Goal: Transaction & Acquisition: Purchase product/service

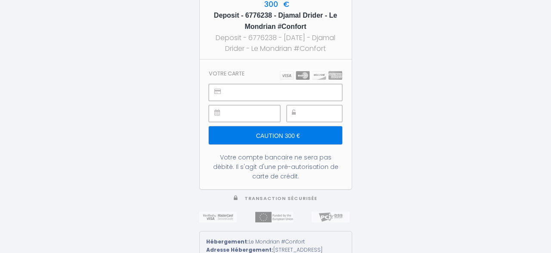
click at [275, 136] on input "Caution 300 €" at bounding box center [275, 135] width 133 height 18
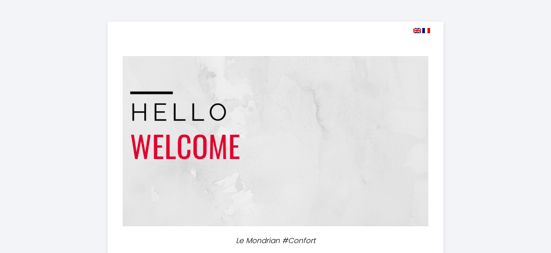
select select
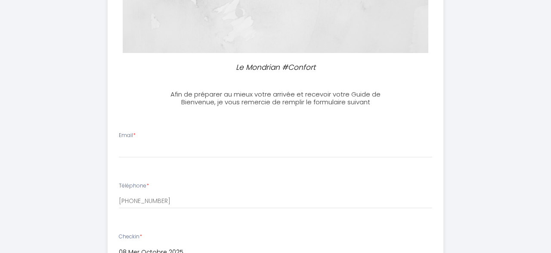
scroll to position [173, 0]
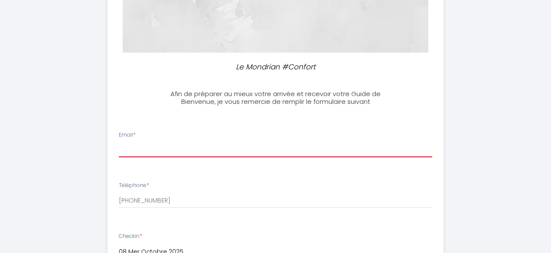
click at [165, 143] on input "Email *" at bounding box center [275, 149] width 313 height 15
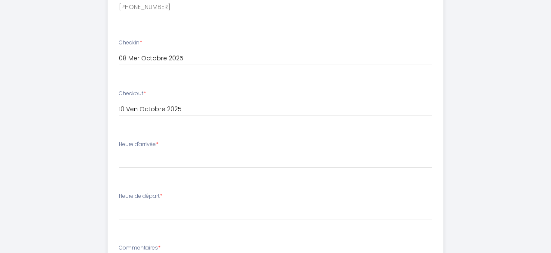
scroll to position [367, 0]
type input "[EMAIL_ADDRESS][DOMAIN_NAME]"
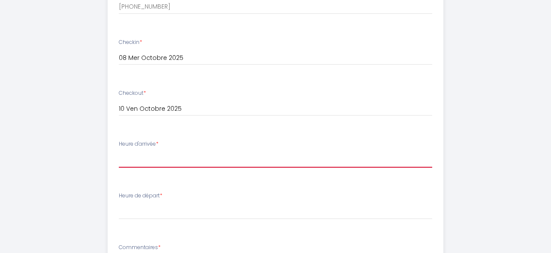
click at [119, 151] on select "17:00 17:30 18:00 18:30 19:00 19:30 20:00 20:30 21:00 21:30 22:00 22:30 23:00 2…" at bounding box center [275, 159] width 313 height 16
click option "21:00" at bounding box center [0, 0] width 0 height 0
click at [119, 151] on select "17:00 17:30 18:00 18:30 19:00 19:30 20:00 20:30 21:00 21:30 22:00 22:30 23:00 2…" at bounding box center [275, 159] width 313 height 16
select select "22:30"
click option "22:30" at bounding box center [0, 0] width 0 height 0
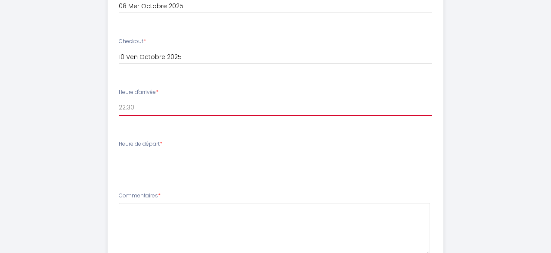
scroll to position [419, 0]
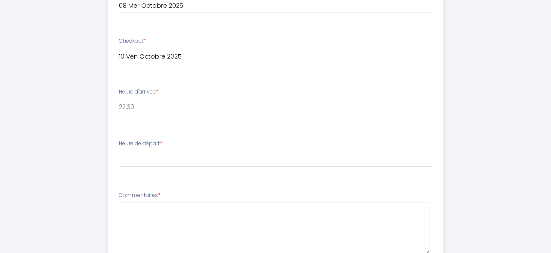
click at [146, 177] on li "Heure de départ * 00:00 00:30 01:00 01:30 02:00 02:30 03:00 03:30 04:00 04:30 0…" at bounding box center [275, 157] width 335 height 46
click at [158, 145] on label "Heure de départ *" at bounding box center [140, 143] width 43 height 8
drag, startPoint x: 131, startPoint y: 172, endPoint x: 126, endPoint y: 159, distance: 13.3
click at [126, 159] on li "Heure de départ * 00:00 00:30 01:00 01:30 02:00 02:30 03:00 03:30 04:00 04:30 0…" at bounding box center [275, 157] width 335 height 46
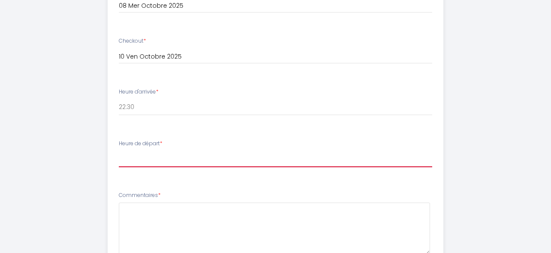
click at [119, 151] on select "00:00 00:30 01:00 01:30 02:00 02:30 03:00 03:30 04:00 04:30 05:00 05:30 06:00 0…" at bounding box center [275, 159] width 313 height 16
select select "07:30"
click option "07:30" at bounding box center [0, 0] width 0 height 0
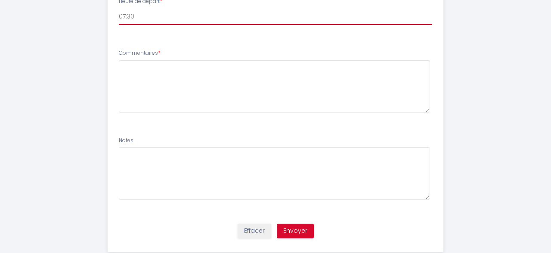
scroll to position [580, 0]
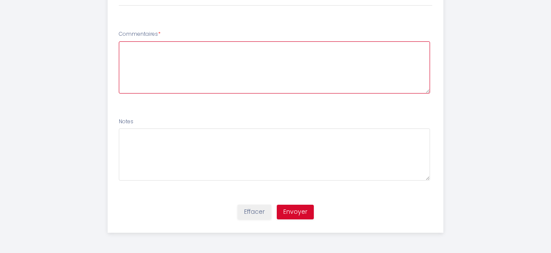
click at [163, 54] on textarea at bounding box center [274, 67] width 311 height 52
type textarea "RAS"
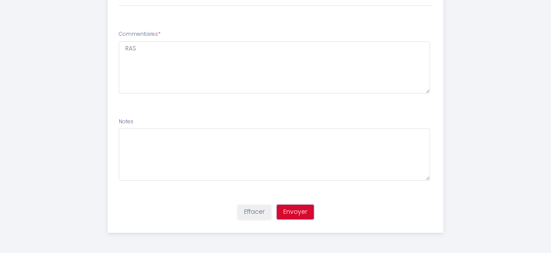
click at [297, 211] on button "Envoyer" at bounding box center [295, 211] width 37 height 15
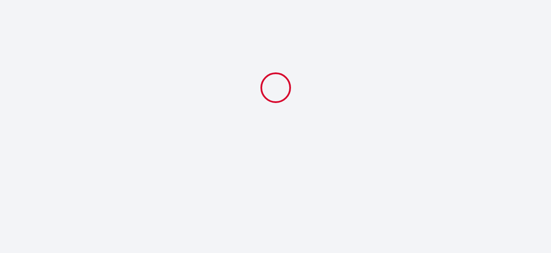
scroll to position [0, 0]
select select "22:30"
select select "07:30"
